Goal: Task Accomplishment & Management: Use online tool/utility

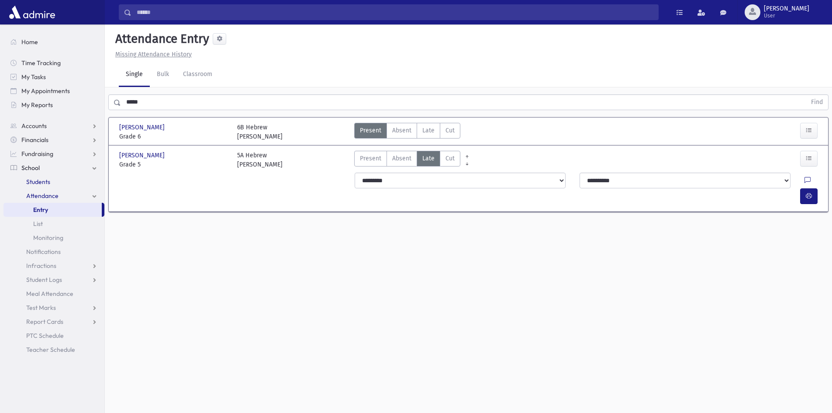
click at [55, 181] on link "Students" at bounding box center [53, 182] width 101 height 14
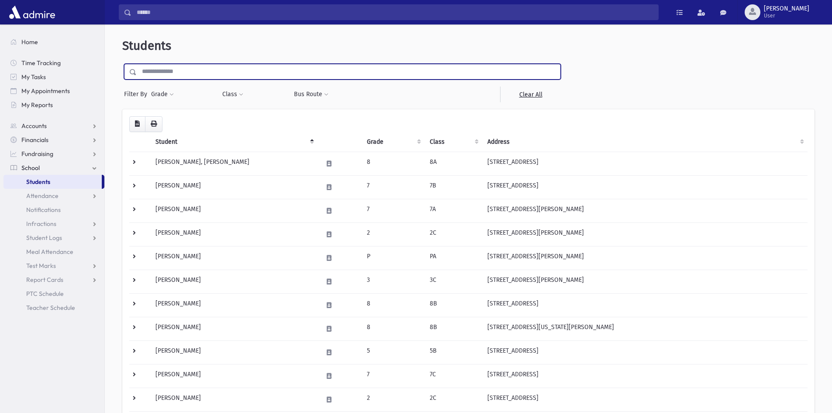
click at [200, 72] on input "text" at bounding box center [349, 72] width 424 height 16
type input "*****"
click at [122, 64] on input "submit" at bounding box center [134, 70] width 24 height 12
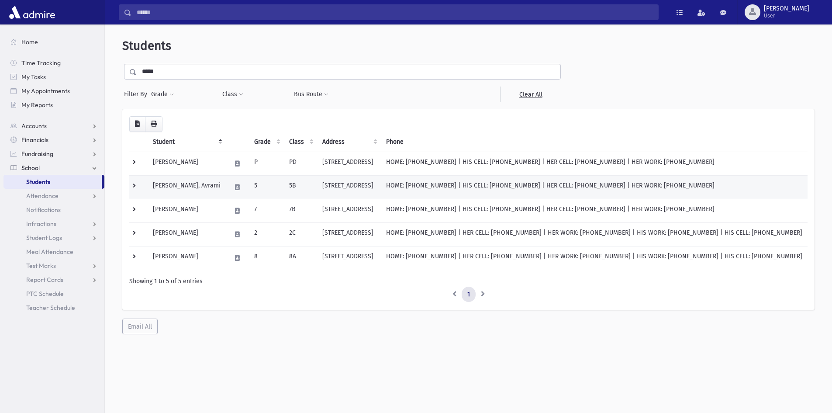
click at [131, 187] on td at bounding box center [138, 187] width 18 height 24
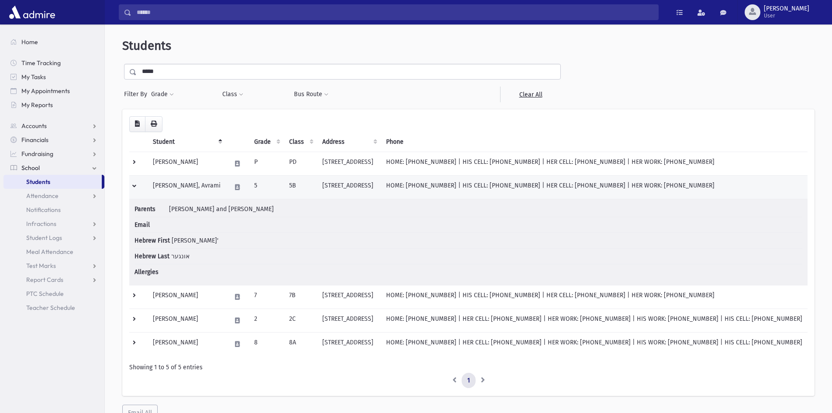
click at [166, 182] on td "[PERSON_NAME], Avrami" at bounding box center [187, 187] width 78 height 24
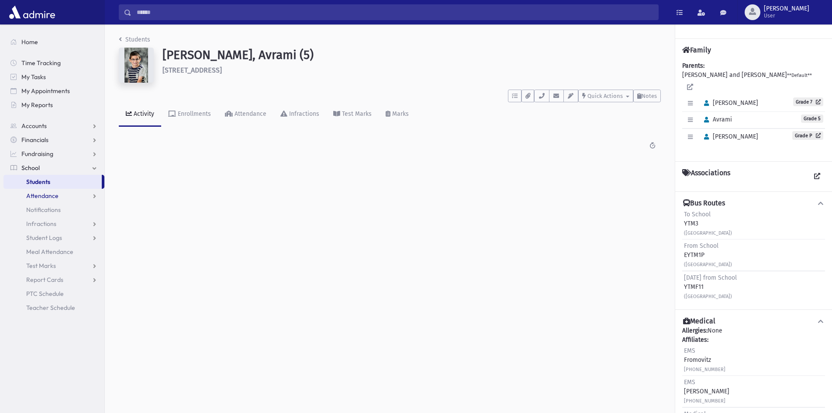
click at [47, 190] on link "Attendance" at bounding box center [53, 196] width 101 height 14
click at [28, 207] on link "Entry" at bounding box center [53, 210] width 101 height 14
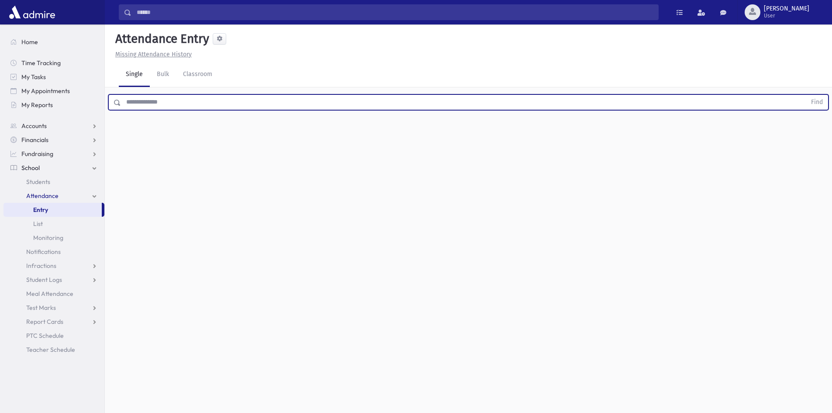
click at [156, 95] on input "text" at bounding box center [463, 102] width 685 height 16
type input "*****"
click at [806, 95] on button "Find" at bounding box center [817, 102] width 22 height 15
